Goal: Task Accomplishment & Management: Use online tool/utility

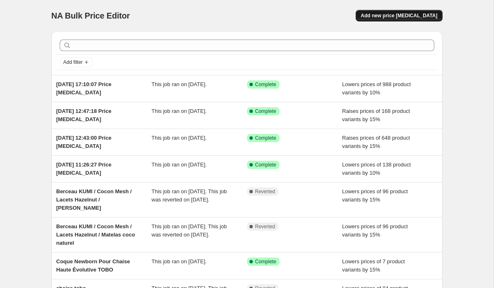
click at [419, 16] on span "Add new price [MEDICAL_DATA]" at bounding box center [399, 15] width 77 height 7
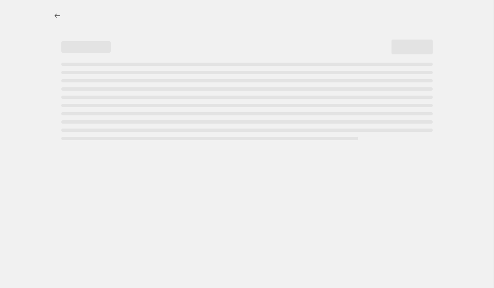
select select "percentage"
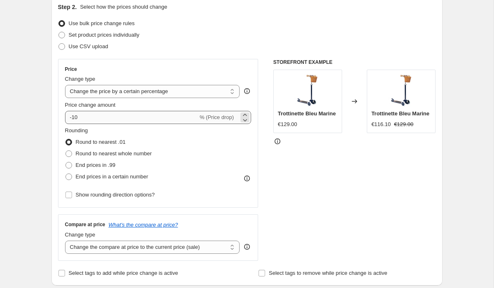
scroll to position [94, 0]
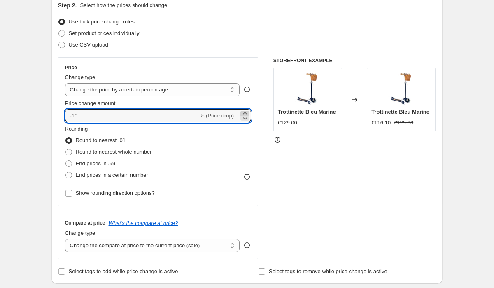
click at [245, 112] on icon at bounding box center [245, 113] width 8 height 8
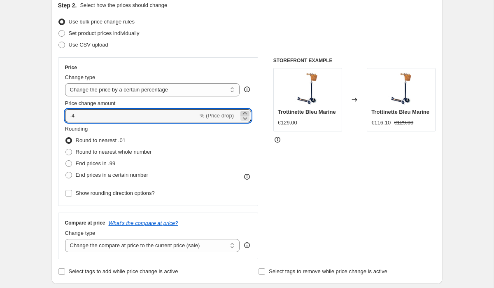
click at [245, 112] on icon at bounding box center [245, 113] width 8 height 8
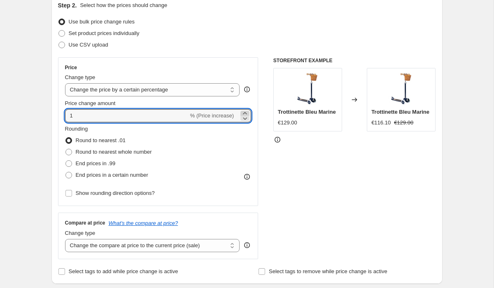
click at [245, 112] on icon at bounding box center [245, 113] width 8 height 8
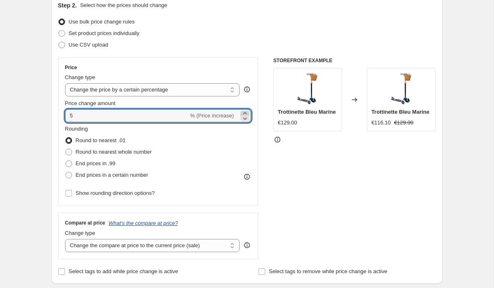
type input "6"
click at [117, 154] on span "Round to nearest whole number" at bounding box center [114, 152] width 76 height 6
click at [66, 149] on input "Round to nearest whole number" at bounding box center [65, 149] width 0 height 0
radio input "true"
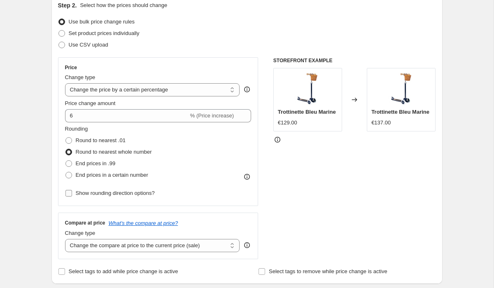
click at [107, 194] on span "Show rounding direction options?" at bounding box center [115, 193] width 79 height 6
click at [72, 194] on input "Show rounding direction options?" at bounding box center [68, 193] width 7 height 7
checkbox input "true"
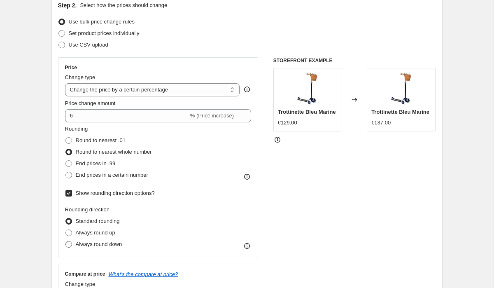
click at [95, 243] on span "Always round down" at bounding box center [99, 244] width 47 height 6
click at [66, 241] on input "Always round down" at bounding box center [65, 241] width 0 height 0
radio input "true"
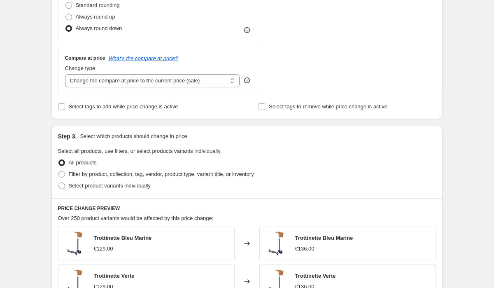
scroll to position [311, 0]
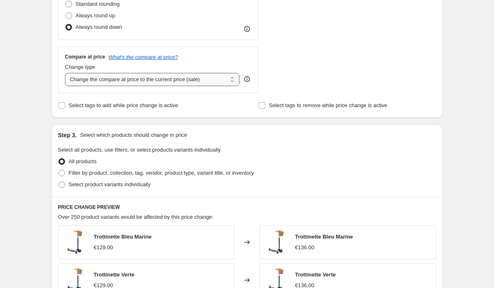
click at [181, 81] on select "Change the compare at price to the current price (sale) Change the compare at p…" at bounding box center [152, 79] width 175 height 13
select select "remove"
click at [65, 73] on select "Change the compare at price to the current price (sale) Change the compare at p…" at bounding box center [152, 79] width 175 height 13
click at [175, 77] on select "Change the compare at price to the current price (sale) Change the compare at p…" at bounding box center [152, 79] width 175 height 13
click at [65, 73] on select "Change the compare at price to the current price (sale) Change the compare at p…" at bounding box center [152, 79] width 175 height 13
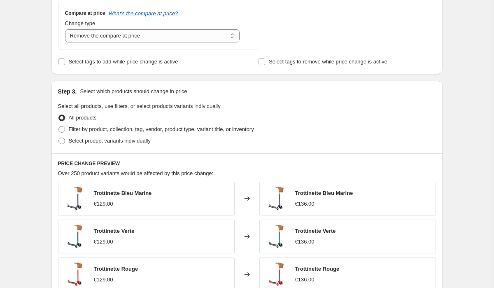
scroll to position [372, 0]
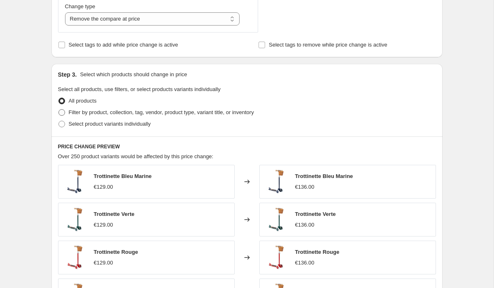
click at [144, 113] on span "Filter by product, collection, tag, vendor, product type, variant title, or inv…" at bounding box center [161, 112] width 185 height 6
click at [59, 109] on input "Filter by product, collection, tag, vendor, product type, variant title, or inv…" at bounding box center [58, 109] width 0 height 0
radio input "true"
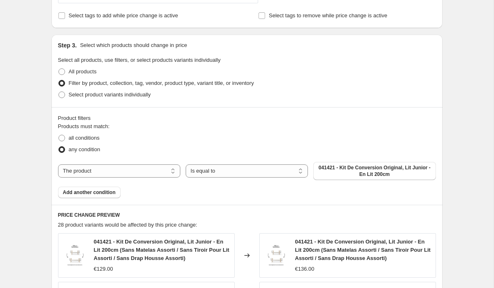
scroll to position [415, 0]
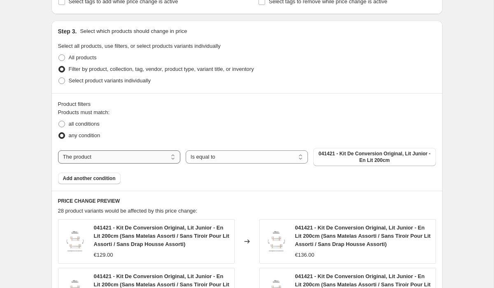
click at [163, 160] on select "The product The product's collection The product's tag The product's vendor The…" at bounding box center [119, 156] width 122 height 13
select select "vendor"
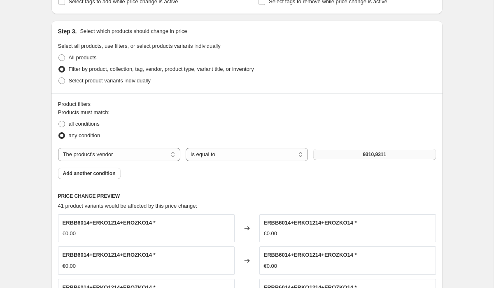
click at [346, 153] on button "9310,9311" at bounding box center [374, 155] width 122 height 12
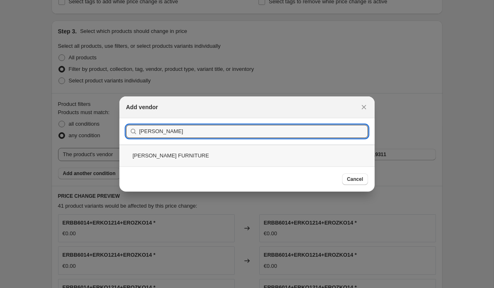
type input "[PERSON_NAME]"
click at [167, 157] on div "[PERSON_NAME] FURNITURE" at bounding box center [246, 155] width 255 height 22
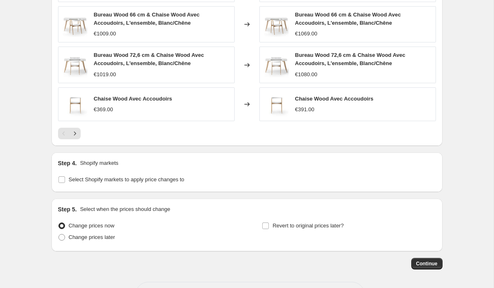
scroll to position [698, 0]
click at [429, 264] on span "Continue" at bounding box center [426, 264] width 21 height 7
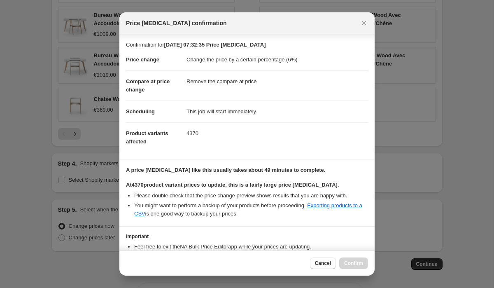
scroll to position [54, 0]
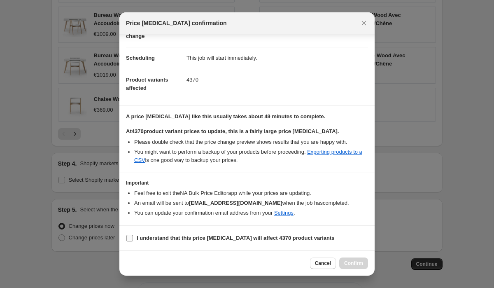
click at [132, 235] on input "I understand that this price [MEDICAL_DATA] will affect 4370 product variants" at bounding box center [129, 238] width 7 height 7
checkbox input "true"
click at [351, 262] on span "Confirm" at bounding box center [353, 263] width 19 height 7
